Goal: Information Seeking & Learning: Learn about a topic

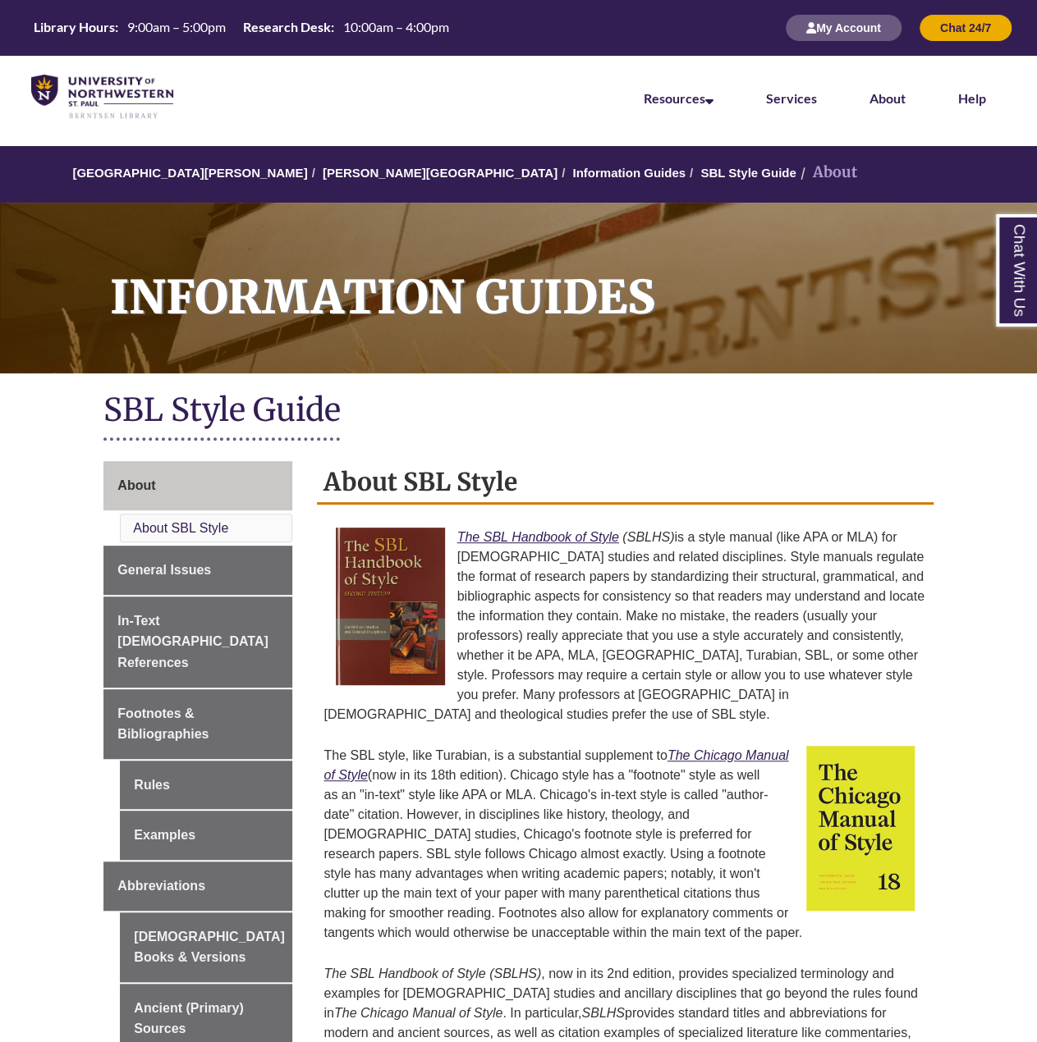
scroll to position [164, 0]
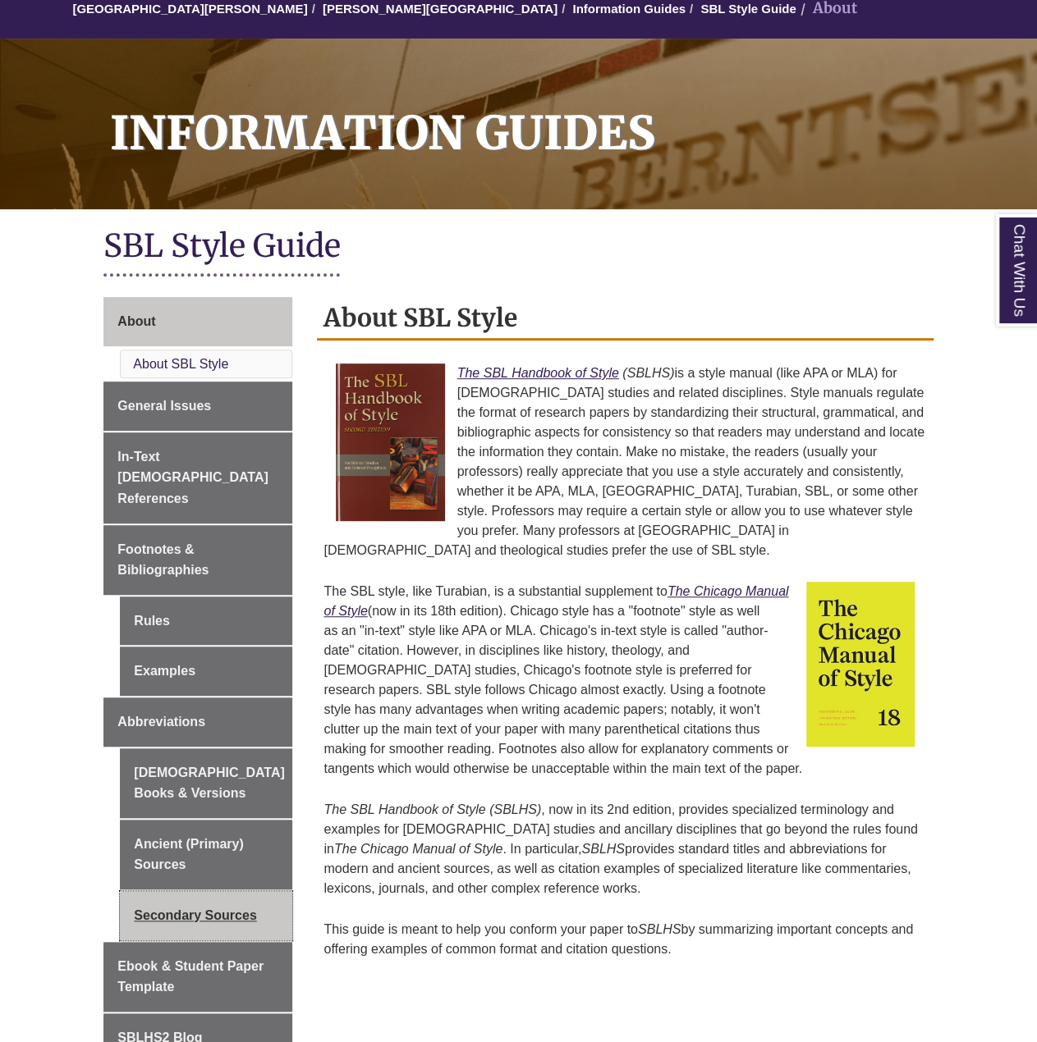
click at [191, 891] on link "Secondary Sources" at bounding box center [206, 915] width 172 height 49
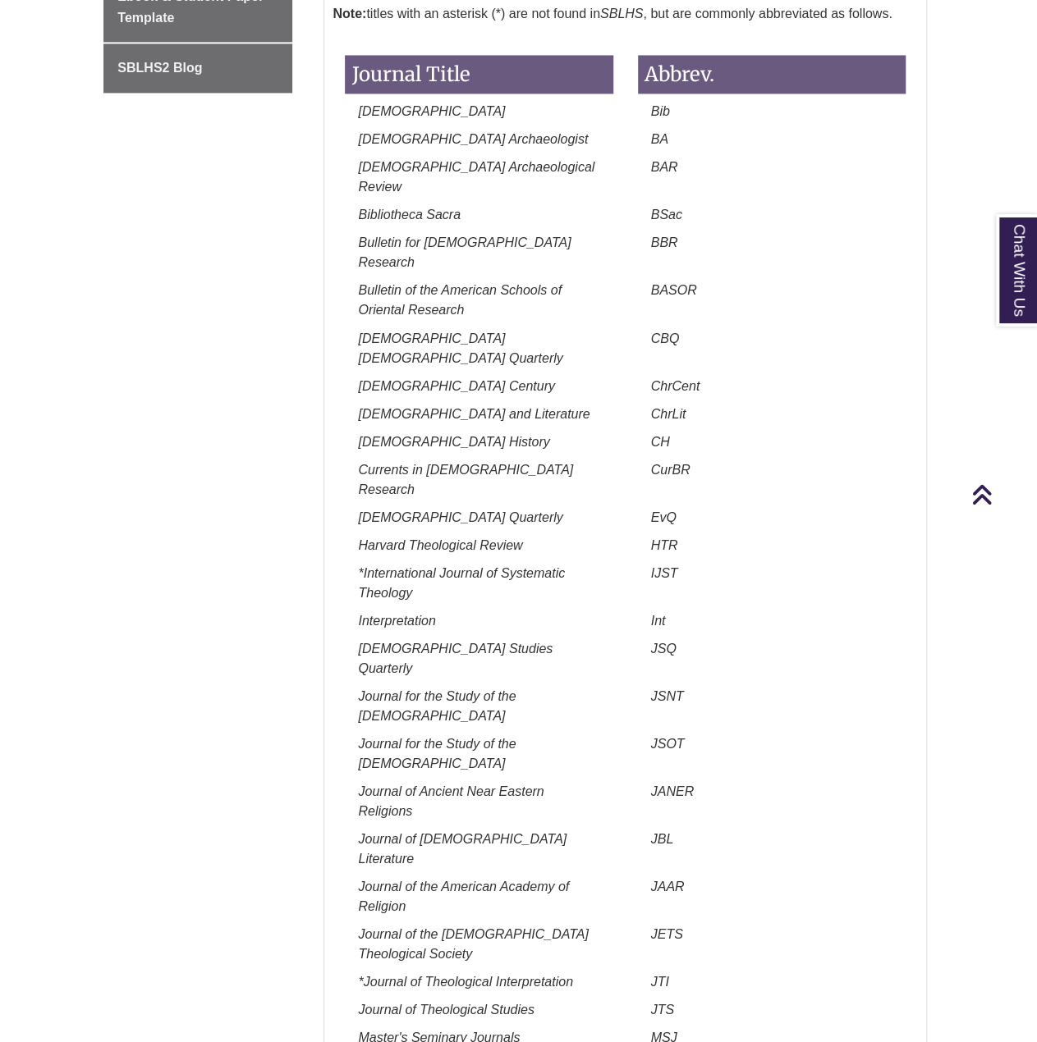
scroll to position [821, 0]
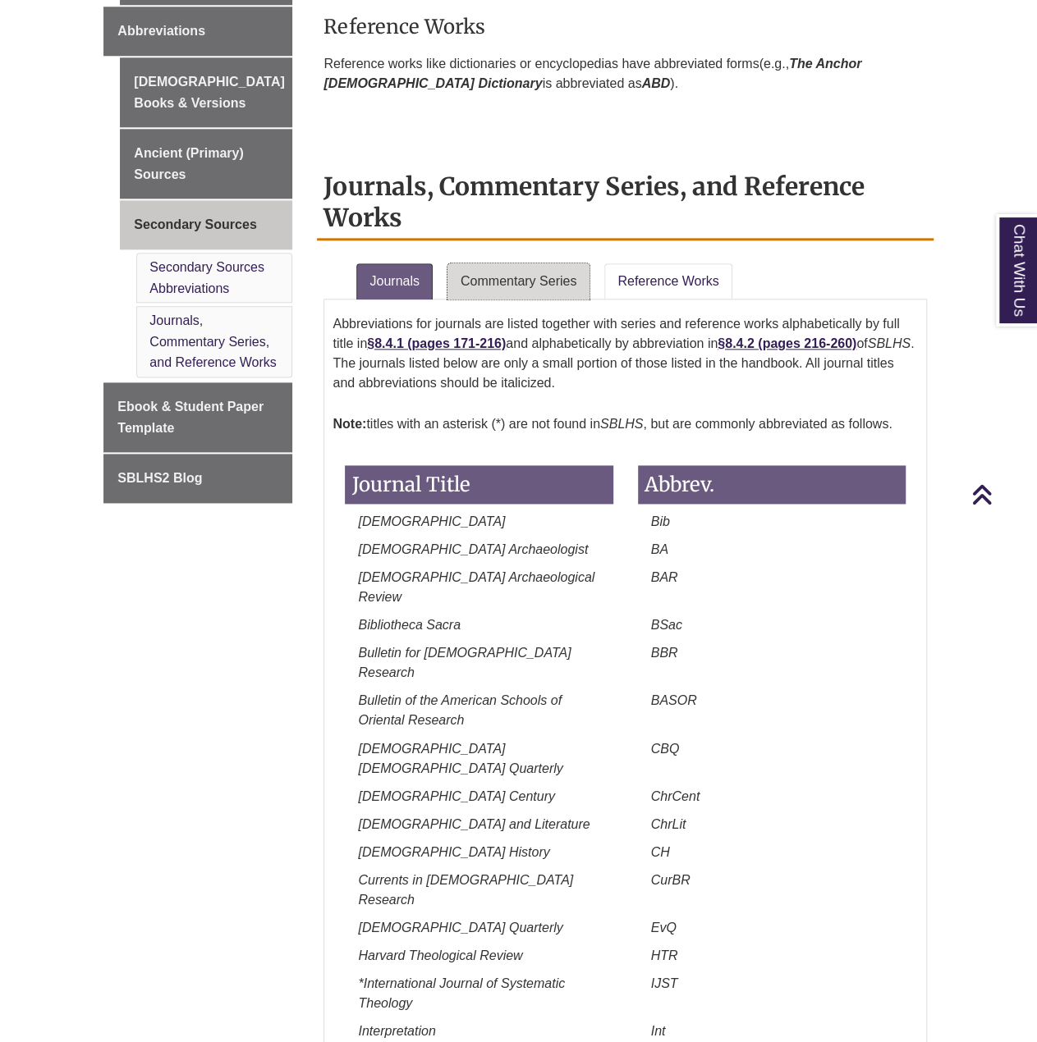
click at [468, 270] on link "Commentary Series" at bounding box center [518, 281] width 142 height 36
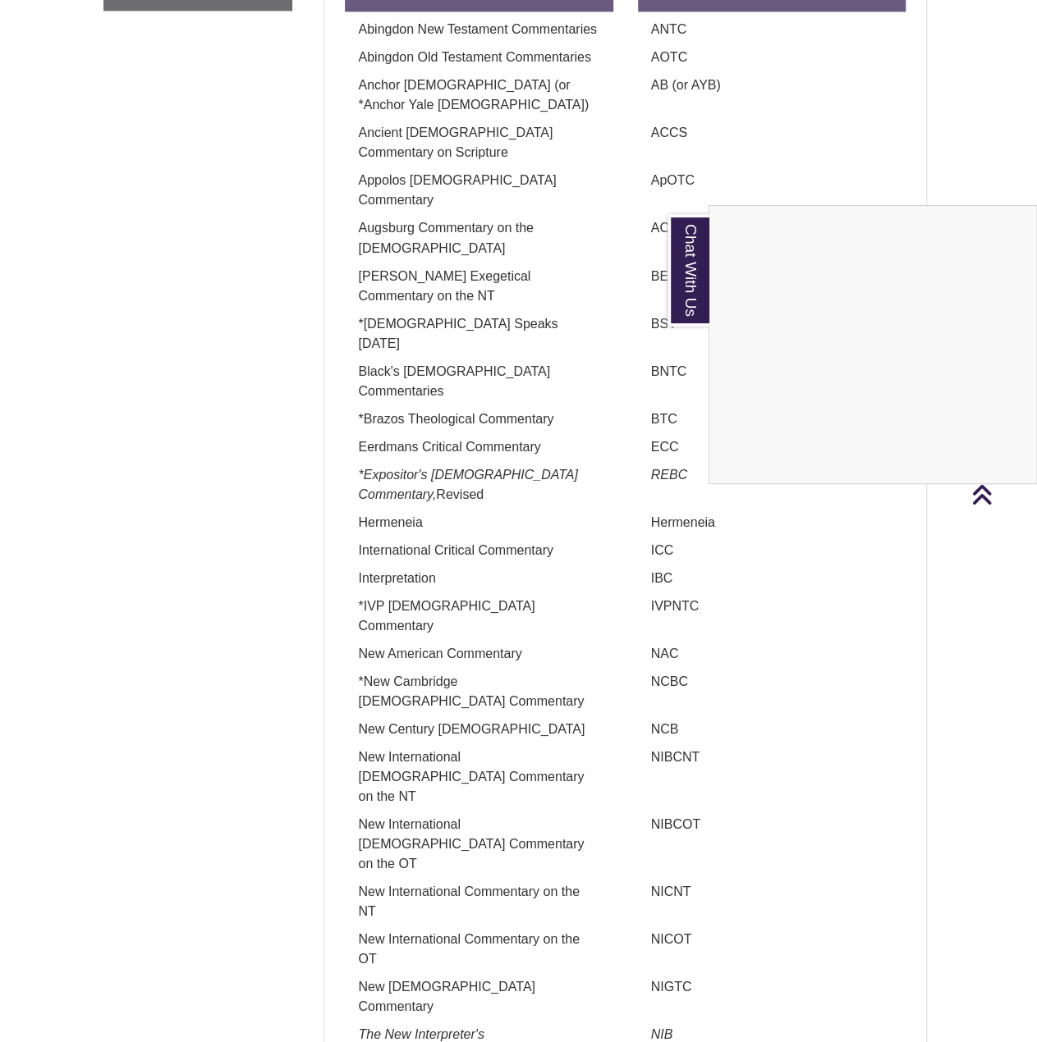
scroll to position [903, 0]
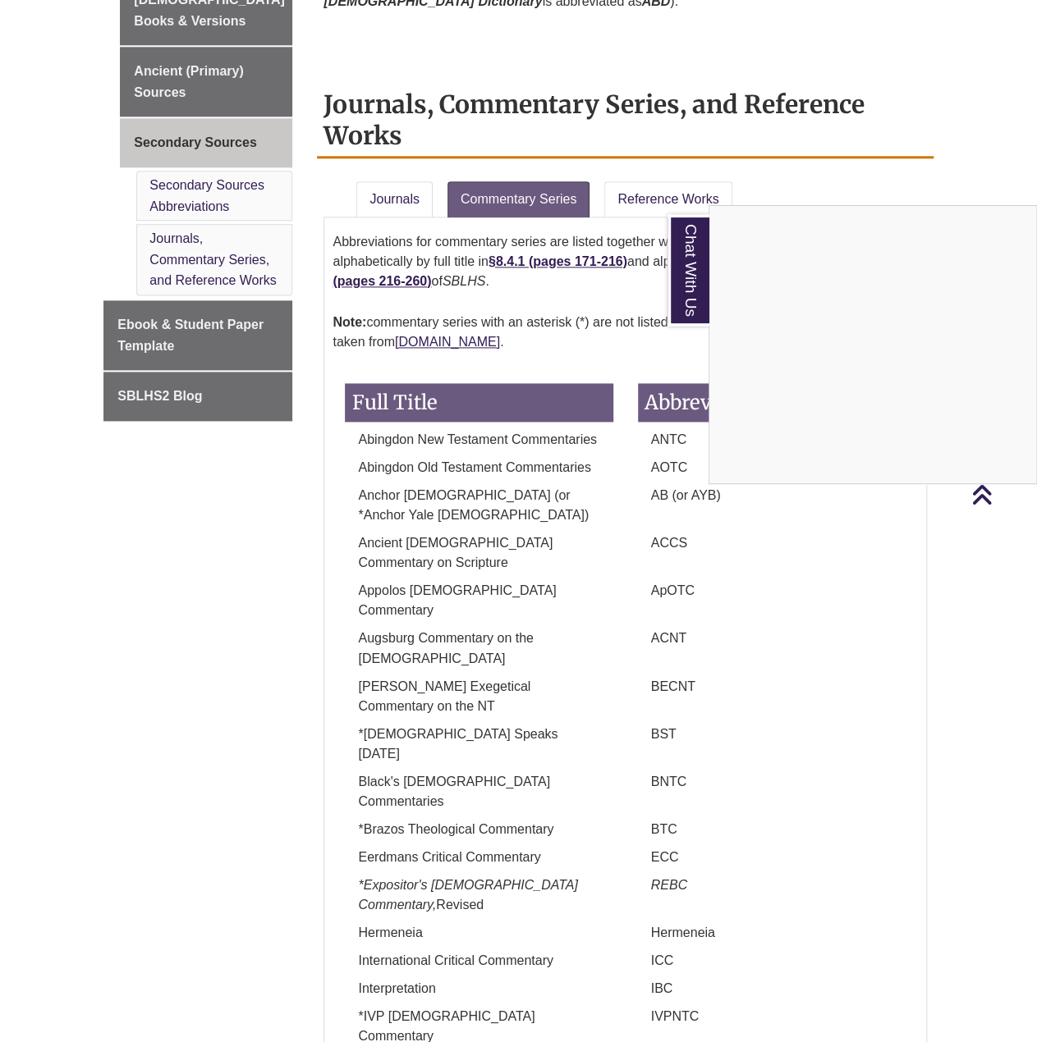
click at [634, 185] on div "Chat With Us" at bounding box center [518, 521] width 1037 height 1042
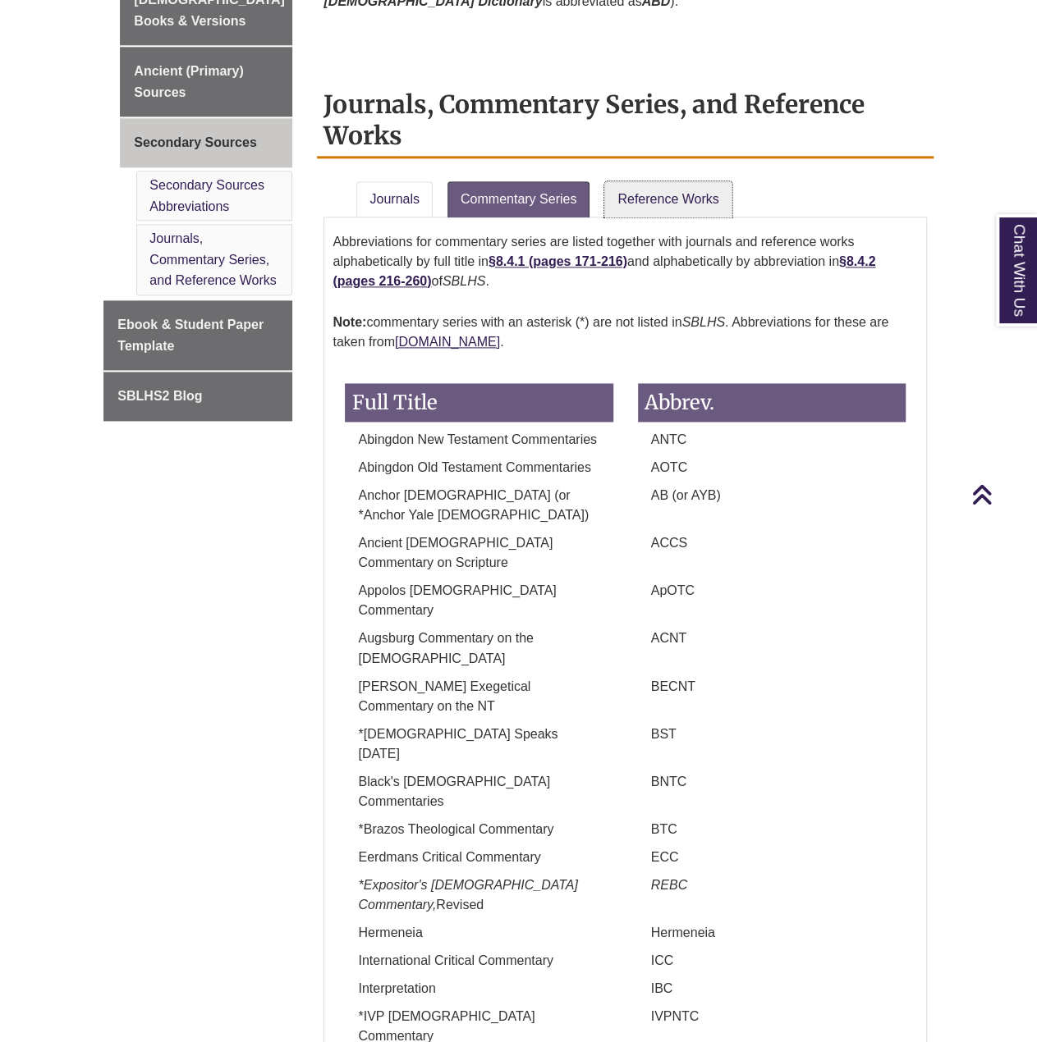
click at [634, 185] on link "Reference Works" at bounding box center [667, 199] width 127 height 36
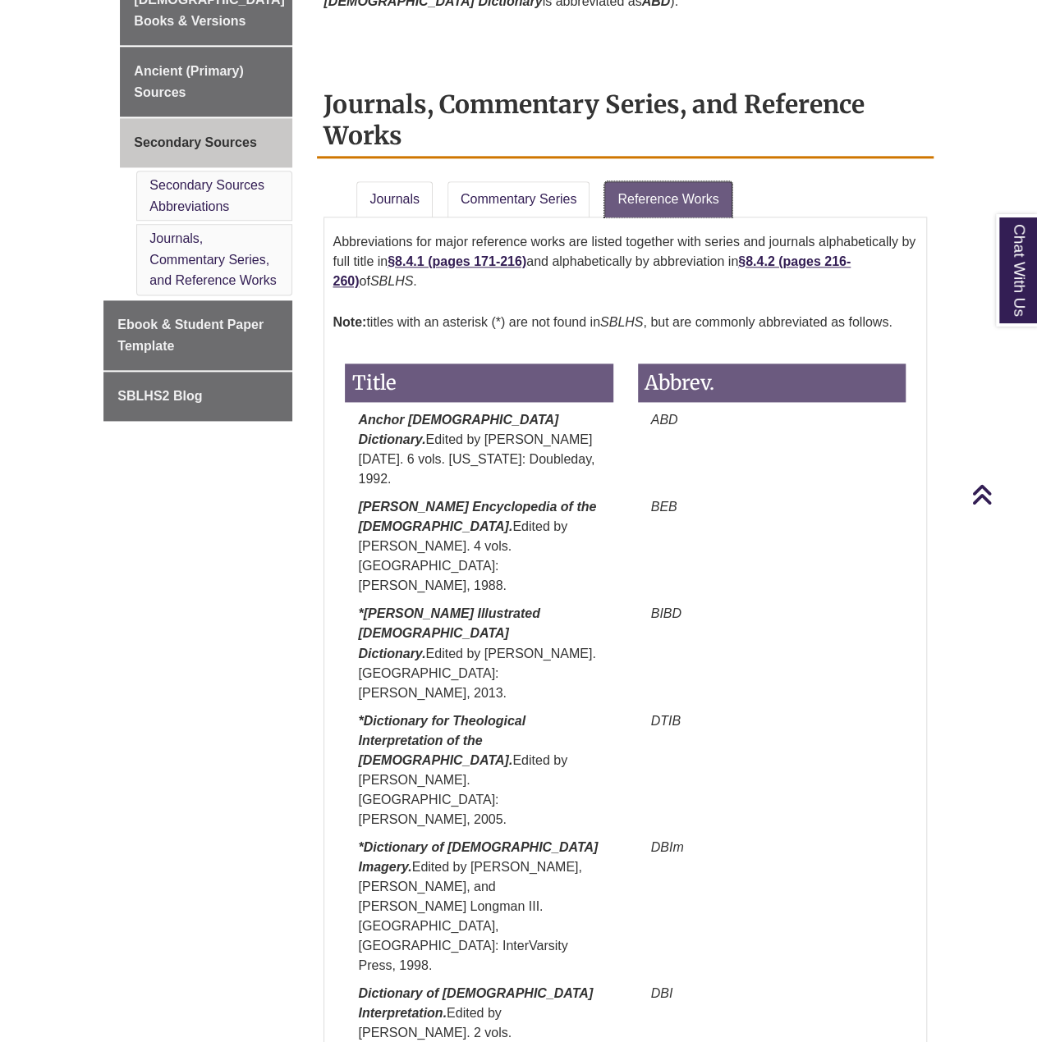
scroll to position [985, 0]
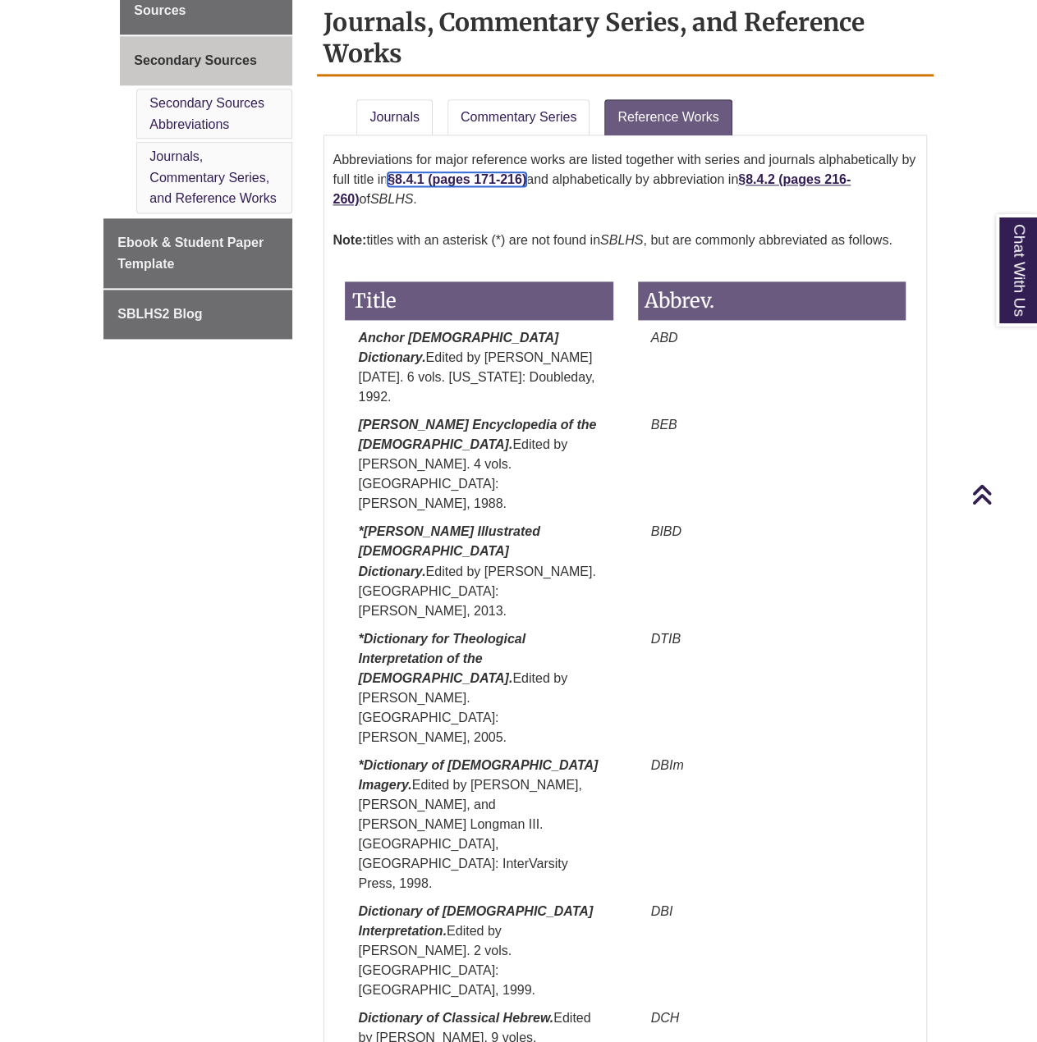
click at [438, 174] on strong "§8.4.1 (pages 171-216)" at bounding box center [456, 179] width 139 height 14
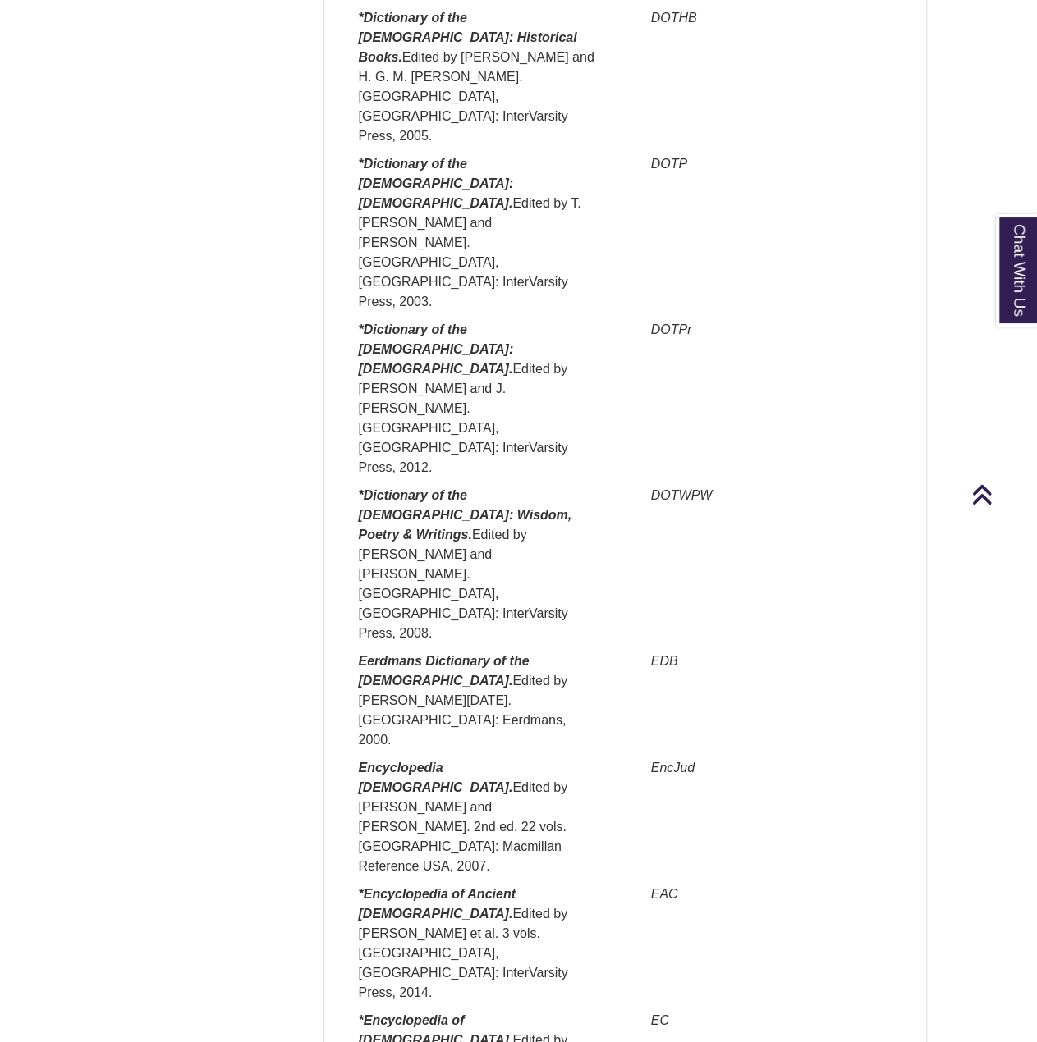
scroll to position [883, 0]
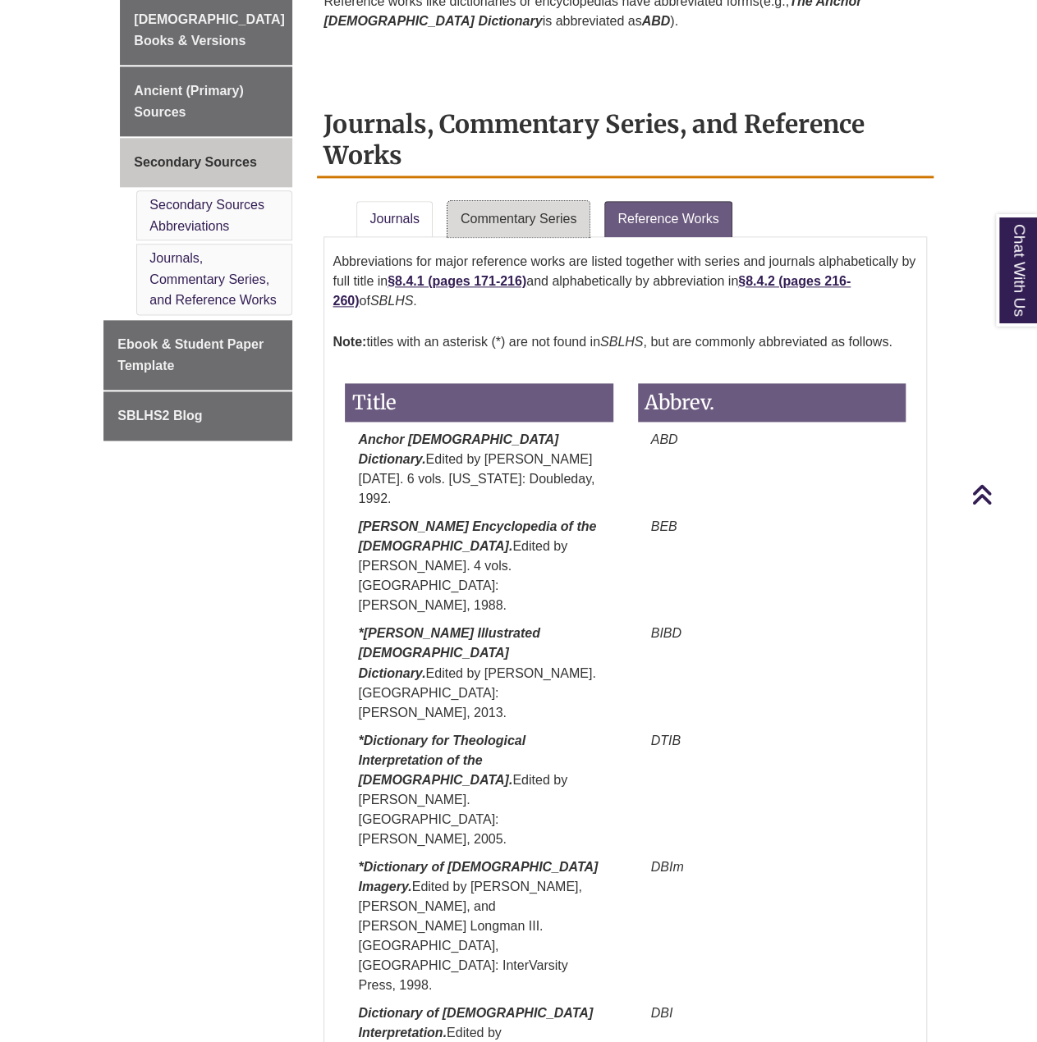
click at [517, 218] on link "Commentary Series" at bounding box center [518, 219] width 142 height 36
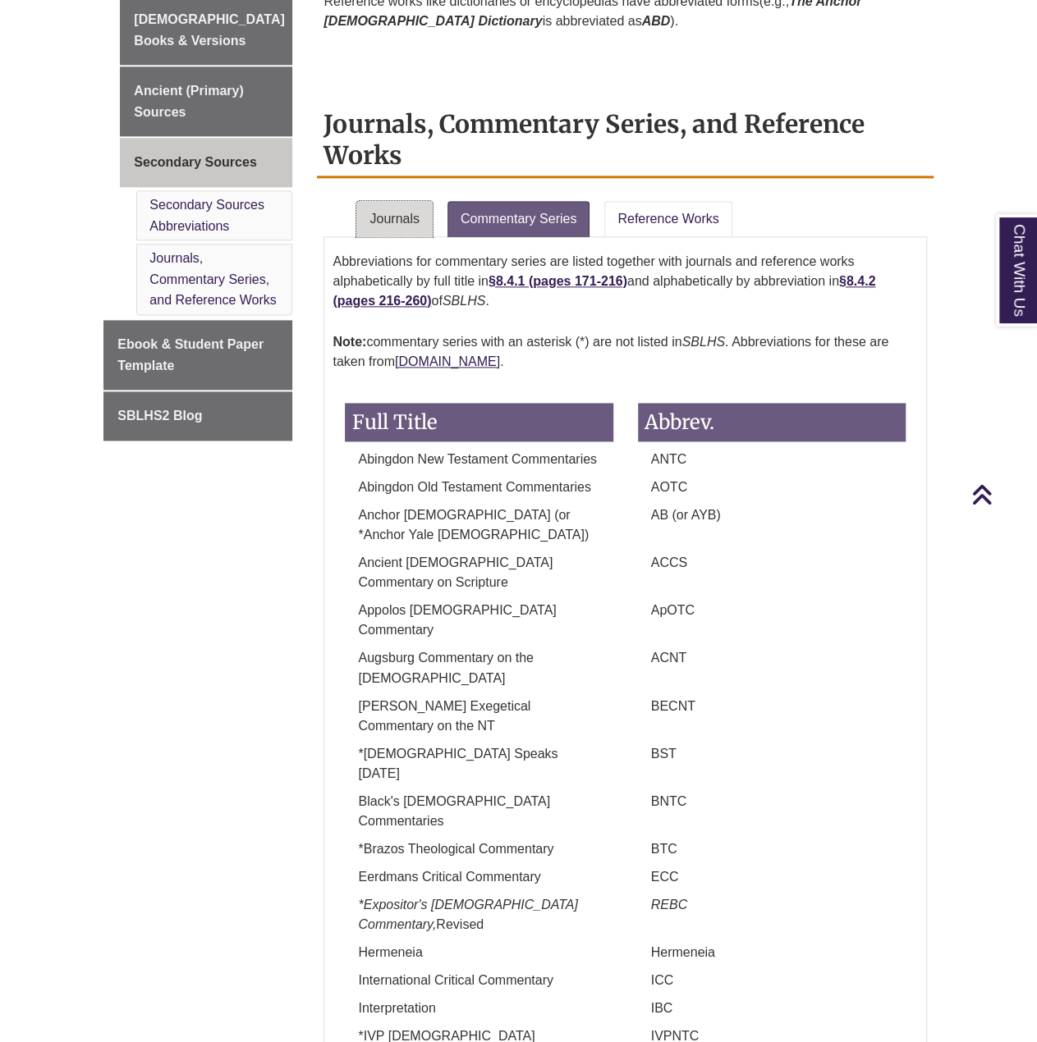
click at [391, 203] on link "Journals" at bounding box center [394, 219] width 76 height 36
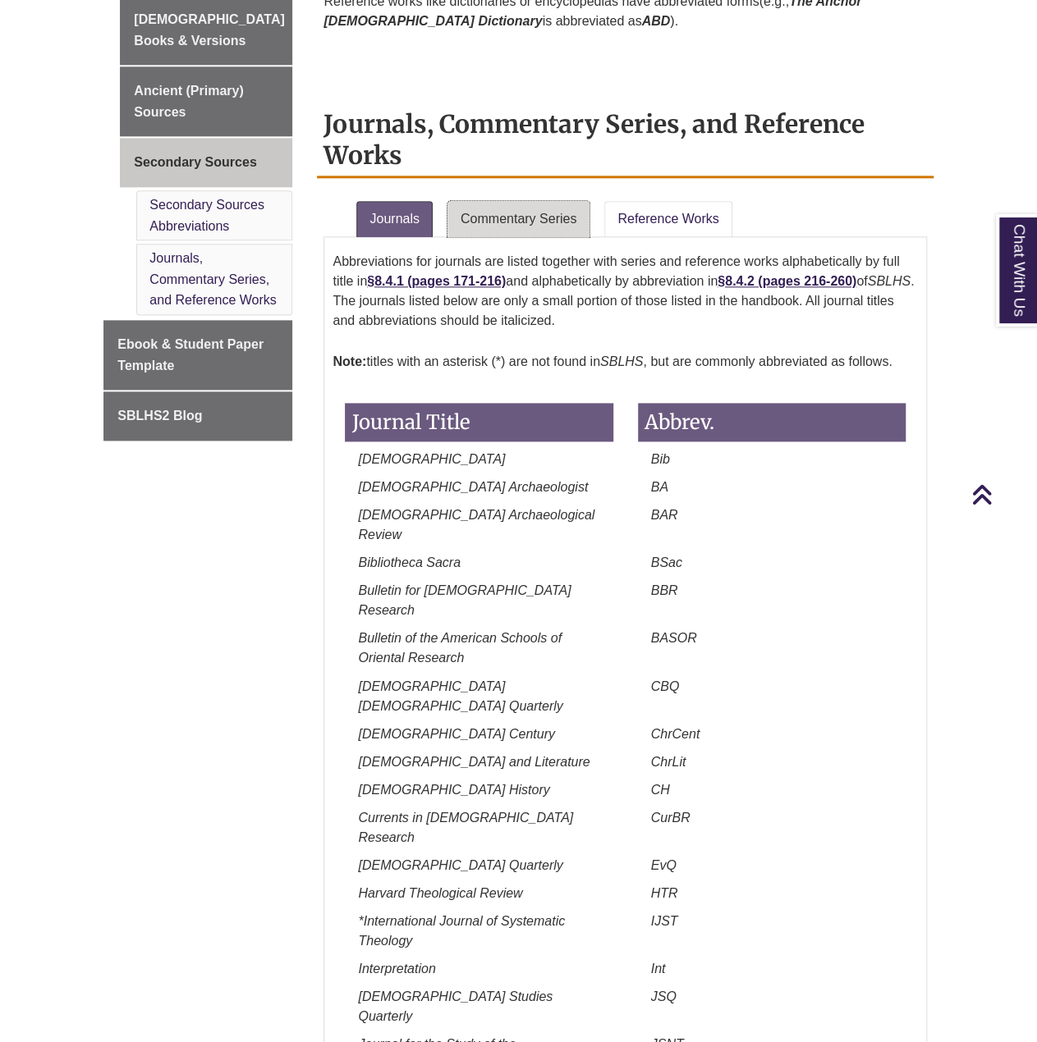
click at [503, 212] on link "Commentary Series" at bounding box center [518, 219] width 142 height 36
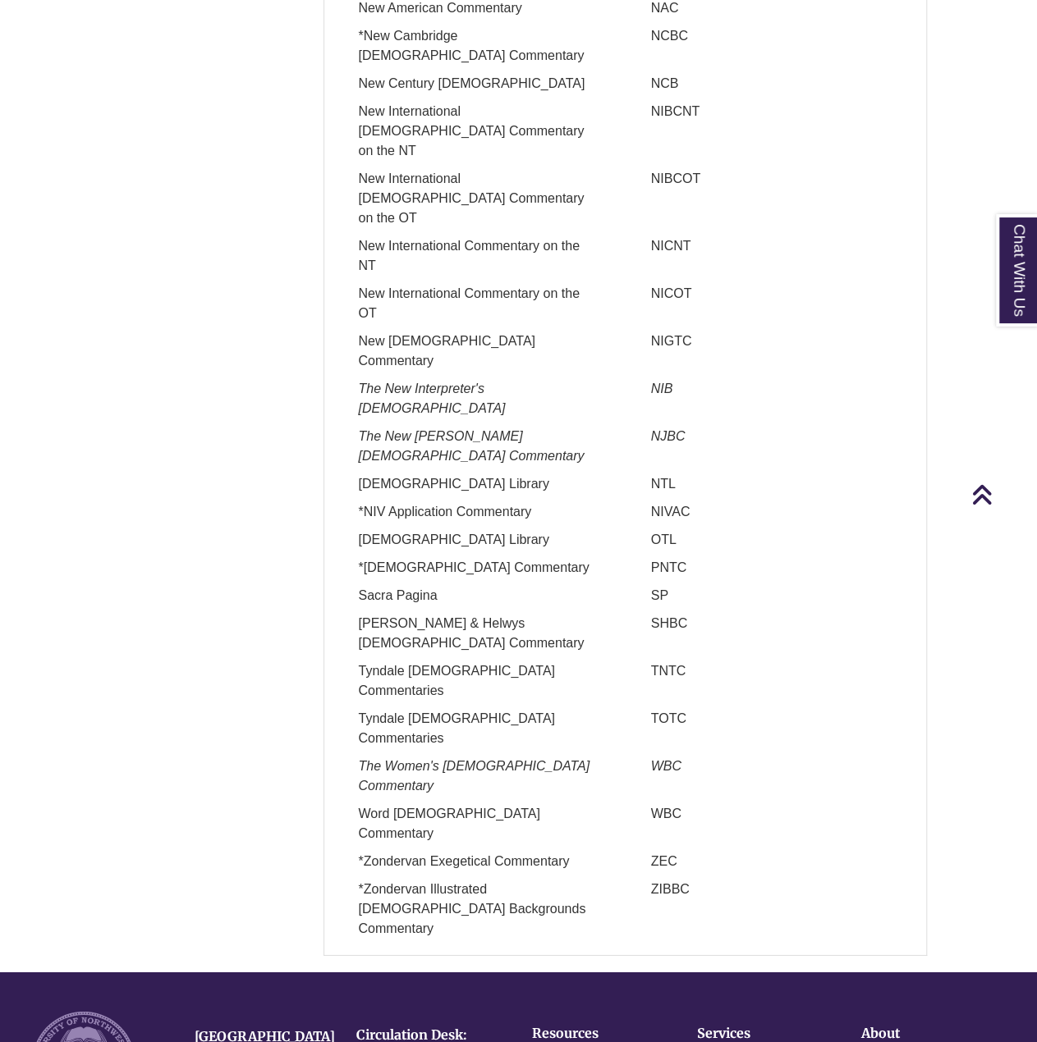
scroll to position [1023, 0]
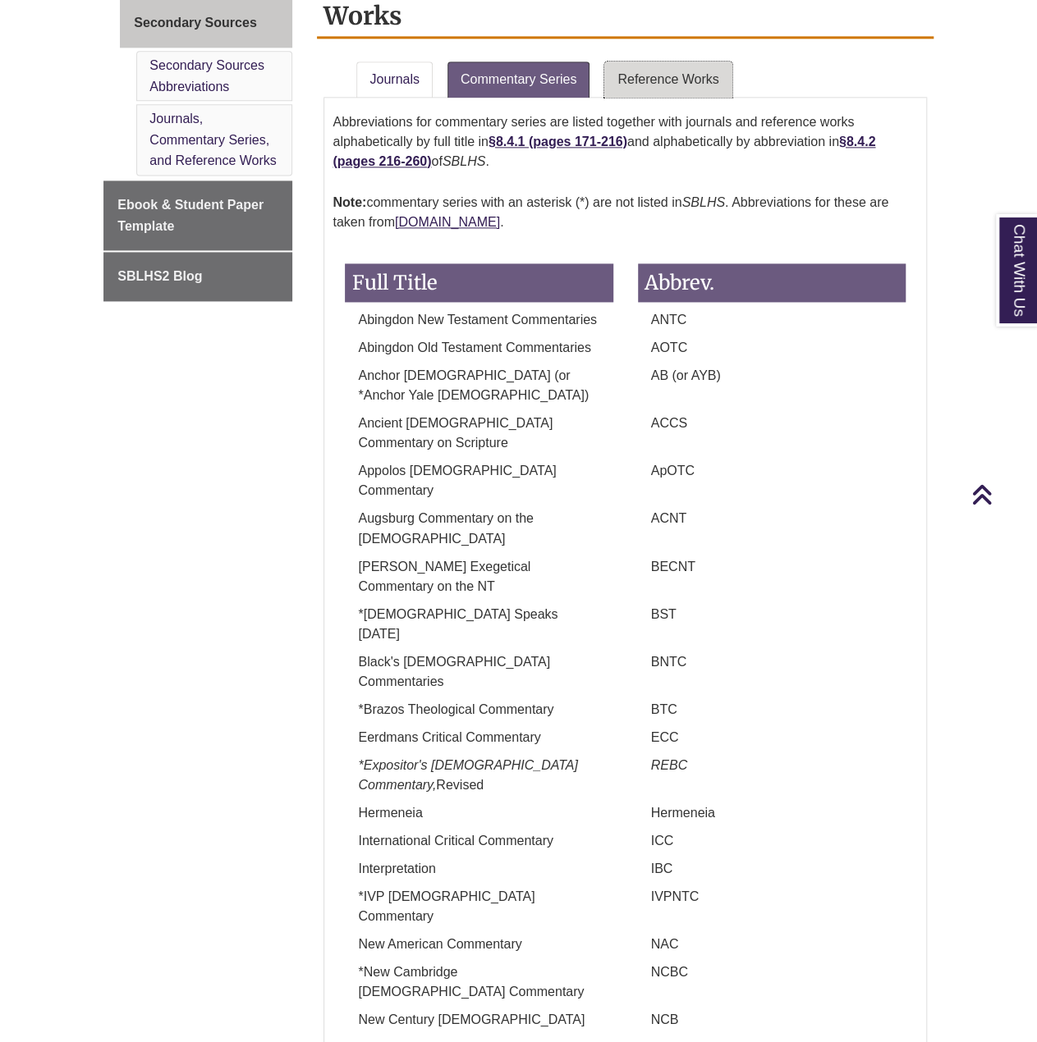
click at [686, 70] on link "Reference Works" at bounding box center [667, 80] width 127 height 36
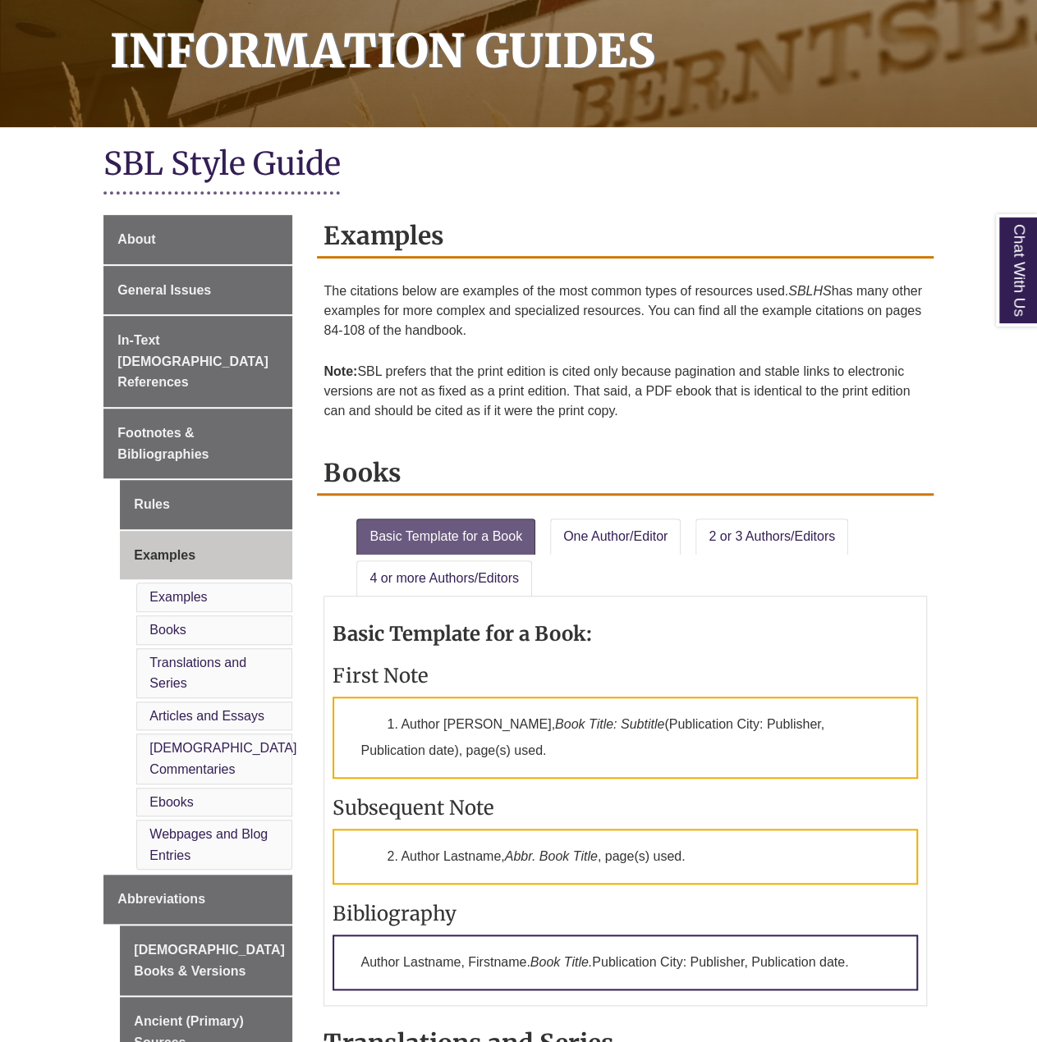
scroll to position [410, 0]
